Goal: Task Accomplishment & Management: Complete application form

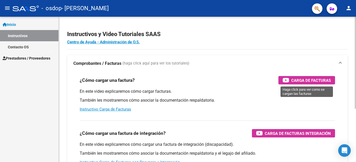
click at [291, 81] on span "Carga de Facturas" at bounding box center [311, 80] width 40 height 7
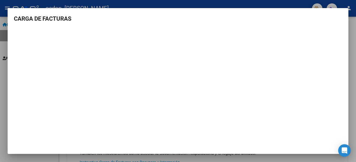
click at [355, 103] on div at bounding box center [178, 81] width 356 height 162
click at [355, 103] on div at bounding box center [354, 63] width 1 height 92
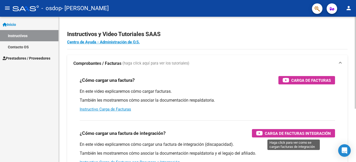
click at [285, 135] on span "Carga de Facturas Integración" at bounding box center [297, 133] width 66 height 7
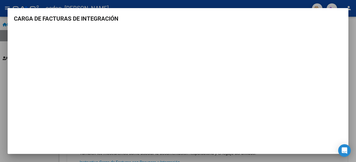
click at [219, 28] on mat-dialog-content "CARGA DE FACTURAS DE INTEGRACIÓN" at bounding box center [178, 80] width 340 height 133
drag, startPoint x: 219, startPoint y: 28, endPoint x: 213, endPoint y: 22, distance: 9.1
click at [213, 22] on h3 "CARGA DE FACTURAS DE INTEGRACIÓN" at bounding box center [178, 18] width 328 height 9
click at [99, 17] on h3 "CARGA DE FACTURAS DE INTEGRACIÓN" at bounding box center [178, 18] width 328 height 9
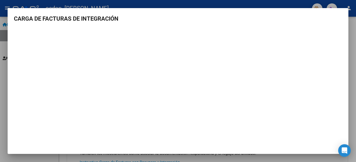
click at [99, 17] on h3 "CARGA DE FACTURAS DE INTEGRACIÓN" at bounding box center [178, 18] width 328 height 9
click at [0, 102] on html "menu - osdop - [PERSON_NAME] person Inicio Instructivos Contacto OS Prestadores…" at bounding box center [178, 81] width 356 height 162
click at [343, 150] on icon "Open Intercom Messenger" at bounding box center [344, 150] width 6 height 7
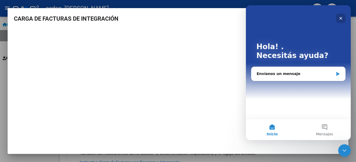
click at [341, 16] on div "Cerrar" at bounding box center [340, 18] width 9 height 9
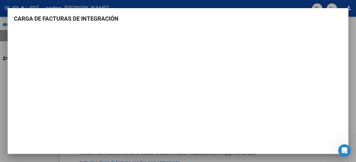
click at [352, 25] on div at bounding box center [178, 81] width 356 height 162
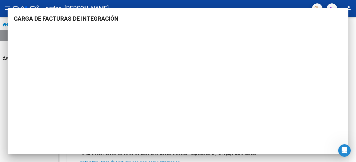
click at [352, 25] on div "Instructivos y Video Tutoriales SAAS Centro de Ayuda - Administración de O.S. C…" at bounding box center [207, 132] width 297 height 230
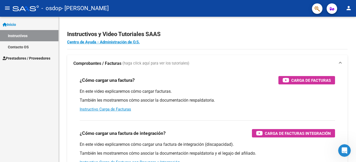
click at [30, 60] on span "Prestadores / Proveedores" at bounding box center [27, 59] width 48 height 6
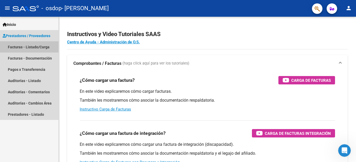
click at [40, 47] on link "Facturas - Listado/Carga" at bounding box center [29, 46] width 58 height 11
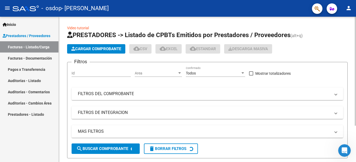
click at [81, 49] on span "Cargar Comprobante" at bounding box center [96, 49] width 50 height 5
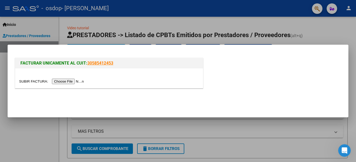
click at [69, 81] on input "file" at bounding box center [52, 81] width 66 height 5
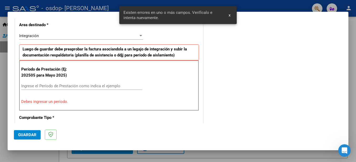
scroll to position [129, 0]
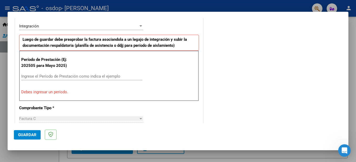
click at [74, 72] on div "Período de Prestación (Ej: 202505 para [DATE]) Ingrese el Período de Prestación…" at bounding box center [109, 76] width 180 height 50
click at [42, 73] on div "Ingrese el Período de Prestación como indica el ejemplo" at bounding box center [81, 77] width 121 height 8
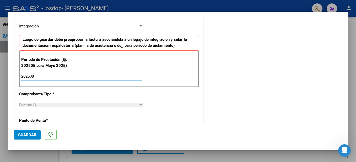
type input "202508"
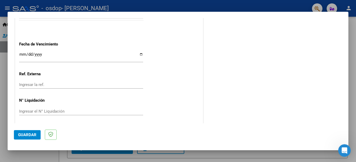
scroll to position [355, 0]
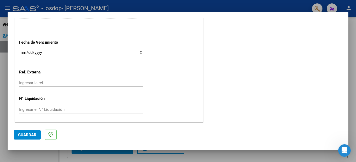
click at [30, 134] on span "Guardar" at bounding box center [27, 135] width 18 height 5
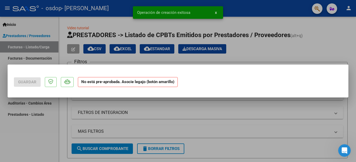
scroll to position [0, 0]
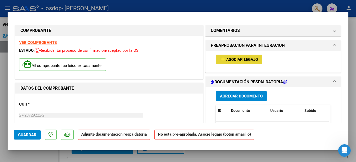
click at [226, 61] on span "Asociar Legajo" at bounding box center [242, 59] width 32 height 5
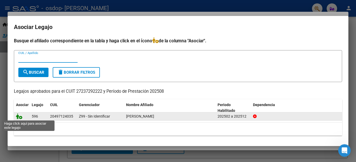
click at [20, 118] on icon at bounding box center [19, 117] width 6 height 6
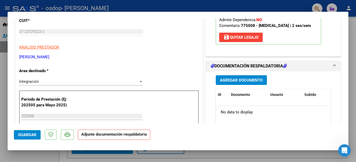
scroll to position [94, 0]
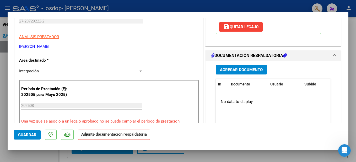
click at [225, 72] on span "Agregar Documento" at bounding box center [241, 70] width 43 height 5
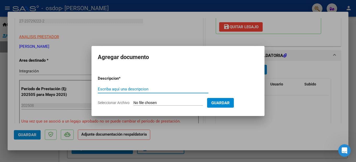
click at [142, 90] on input "Escriba aquí una descripcion" at bounding box center [153, 89] width 111 height 5
type input "Planilla de asistencia"
click at [118, 103] on span "Seleccionar Archivo" at bounding box center [114, 103] width 32 height 4
click at [133, 103] on input "Seleccionar Archivo" at bounding box center [167, 103] width 69 height 5
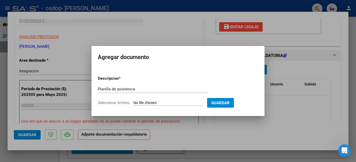
type input "C:\fakepath\Planilla asis PSM [PERSON_NAME][DATE].pdf"
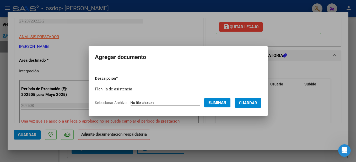
click at [257, 102] on span "Guardar" at bounding box center [248, 103] width 18 height 5
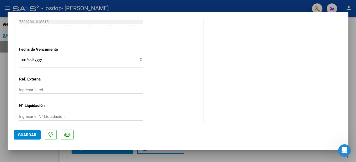
scroll to position [363, 0]
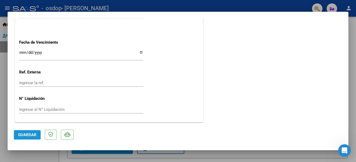
click at [35, 132] on button "Guardar" at bounding box center [27, 134] width 27 height 9
click at [351, 40] on div at bounding box center [178, 81] width 356 height 162
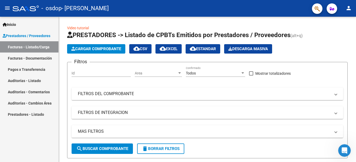
click at [27, 58] on link "Facturas - Documentación" at bounding box center [29, 58] width 58 height 11
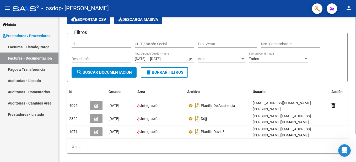
scroll to position [24, 0]
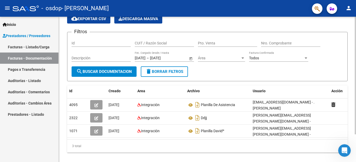
click at [355, 76] on html "menu - osdop - [PERSON_NAME] person Inicio Instructivos Contacto OS Prestadores…" at bounding box center [178, 81] width 356 height 162
click at [41, 45] on link "Facturas - Listado/Carga" at bounding box center [29, 46] width 58 height 11
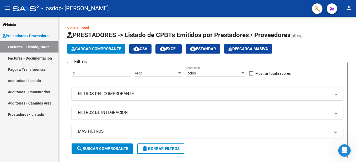
click at [37, 59] on link "Facturas - Documentación" at bounding box center [29, 58] width 58 height 11
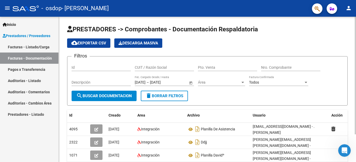
click at [354, 147] on div "PRESTADORES -> Comprobantes - Documentación Respaldatoria cloud_download Export…" at bounding box center [207, 105] width 297 height 177
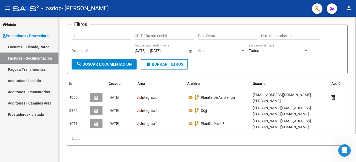
click at [355, 147] on html "menu - osdop - [PERSON_NAME] person Inicio Instructivos Contacto OS Prestadores…" at bounding box center [178, 81] width 356 height 162
